Goal: Entertainment & Leisure: Consume media (video, audio)

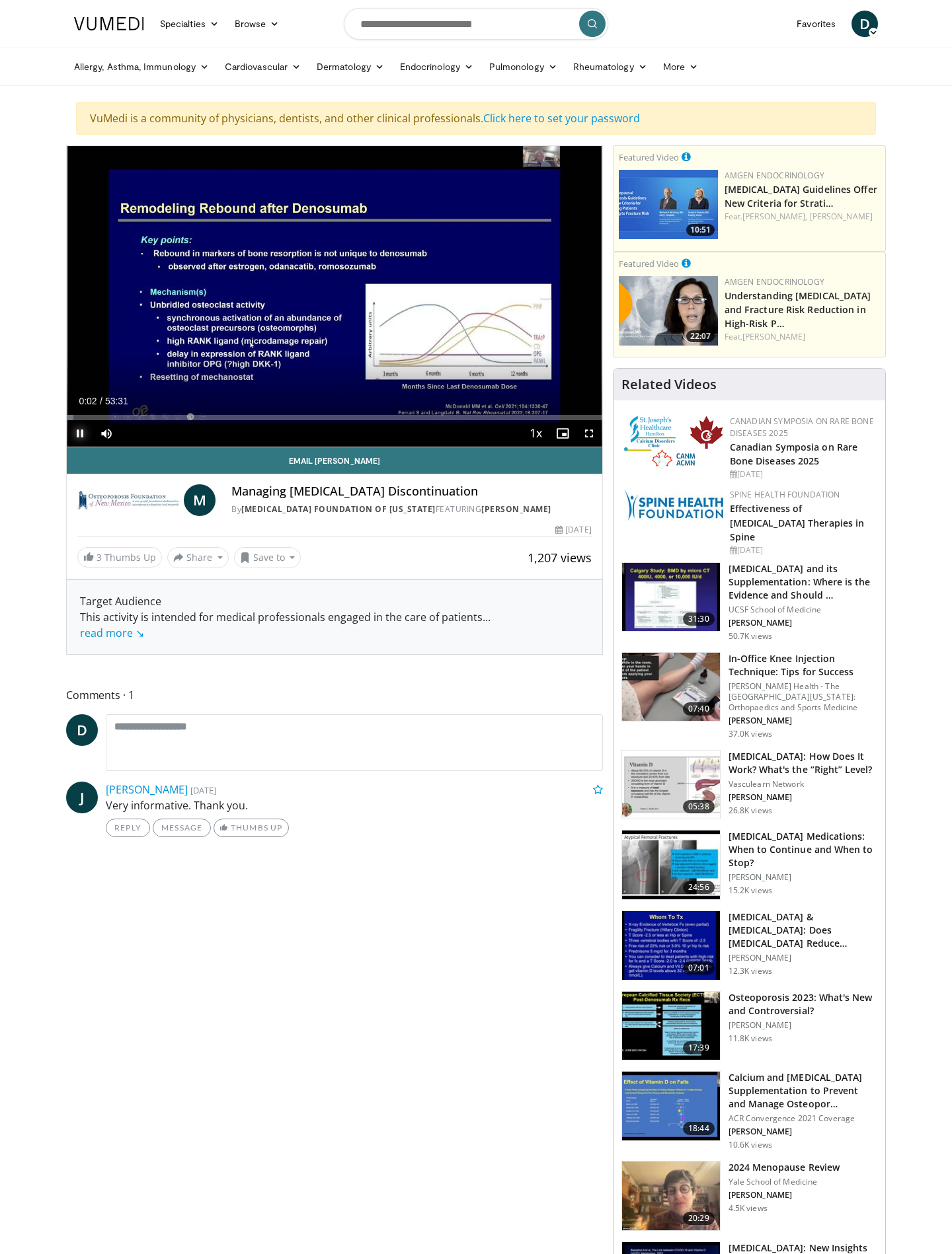
click at [75, 433] on span "Video Player" at bounding box center [80, 434] width 26 height 26
click at [529, 509] on link "[PERSON_NAME]" at bounding box center [516, 509] width 70 height 11
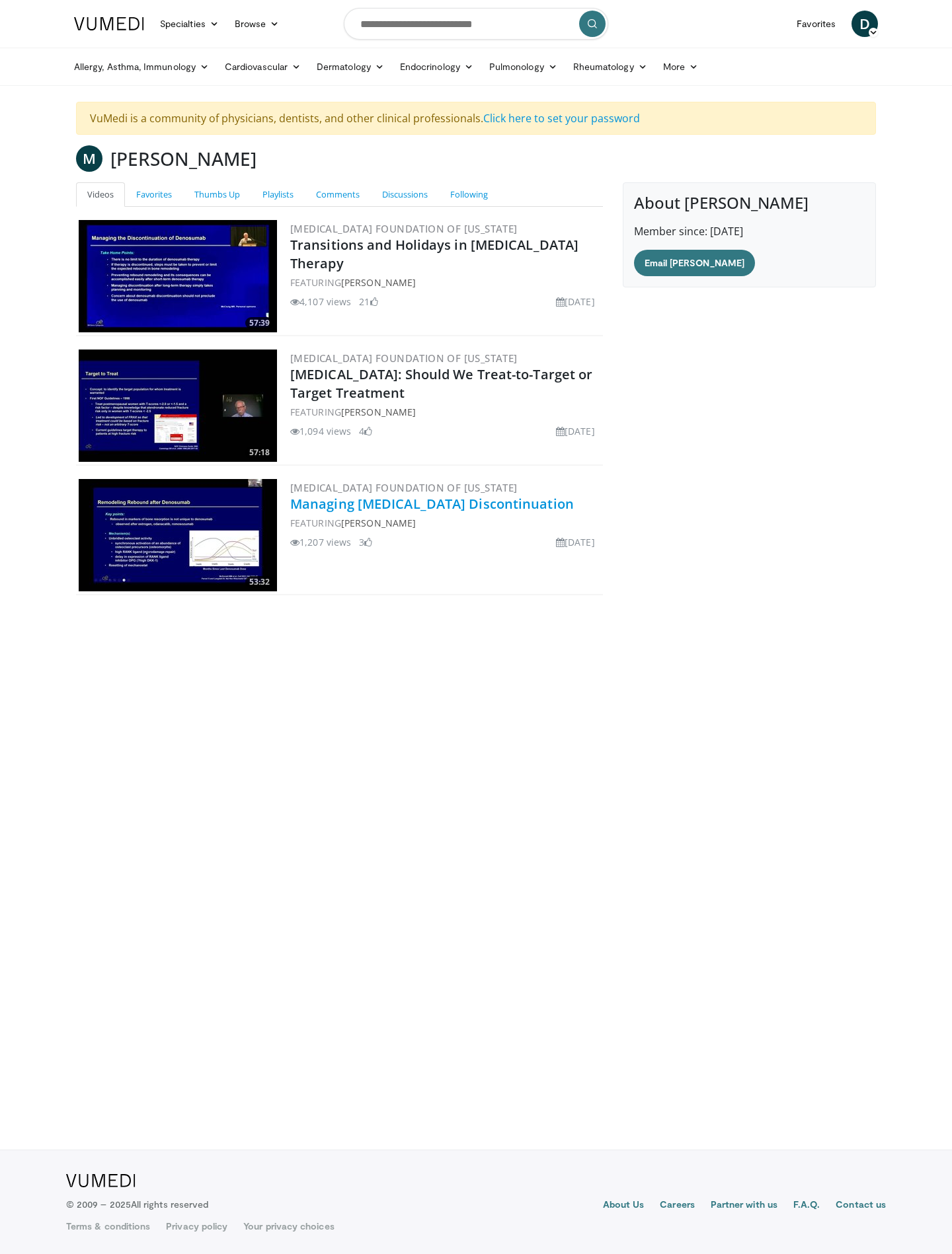
click at [416, 505] on link "Managing [MEDICAL_DATA] Discontinuation" at bounding box center [432, 503] width 284 height 17
